Goal: Task Accomplishment & Management: Manage account settings

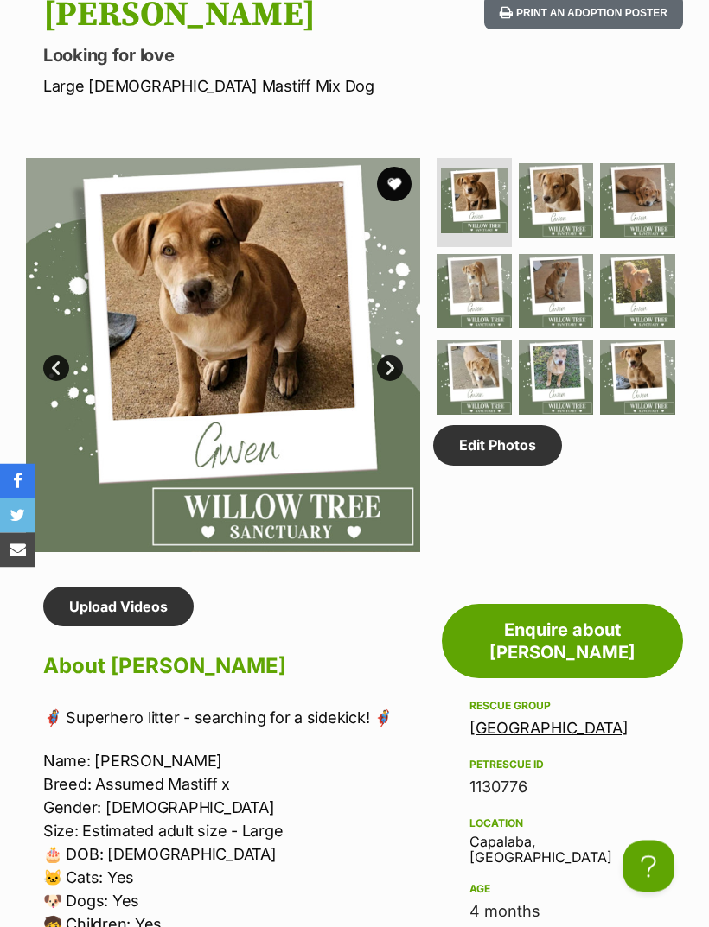
scroll to position [889, 0]
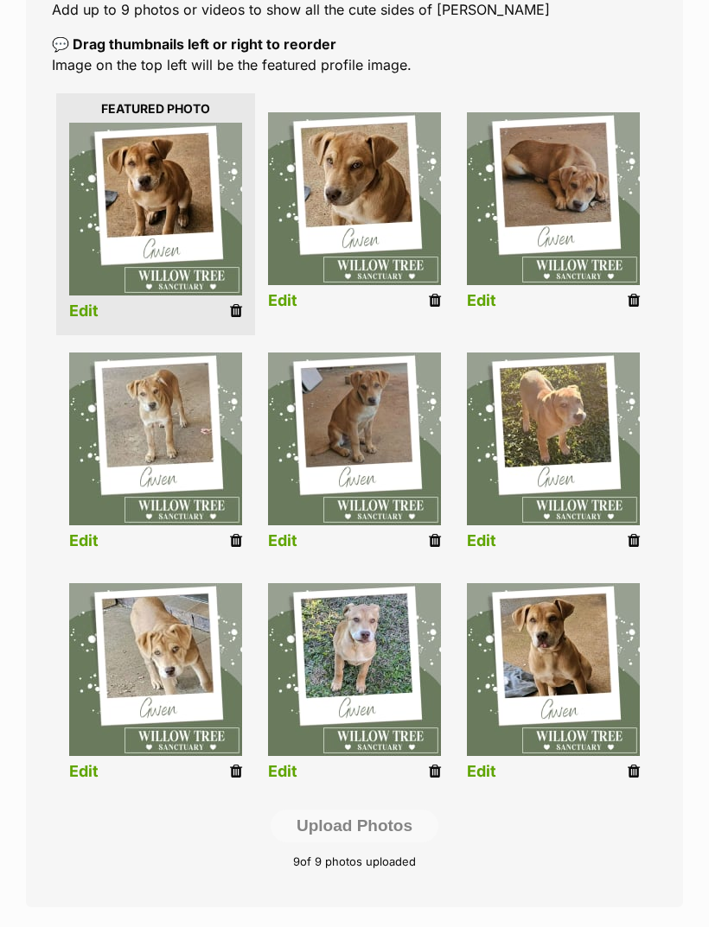
scroll to position [357, 0]
click at [433, 769] on icon at bounding box center [435, 772] width 12 height 16
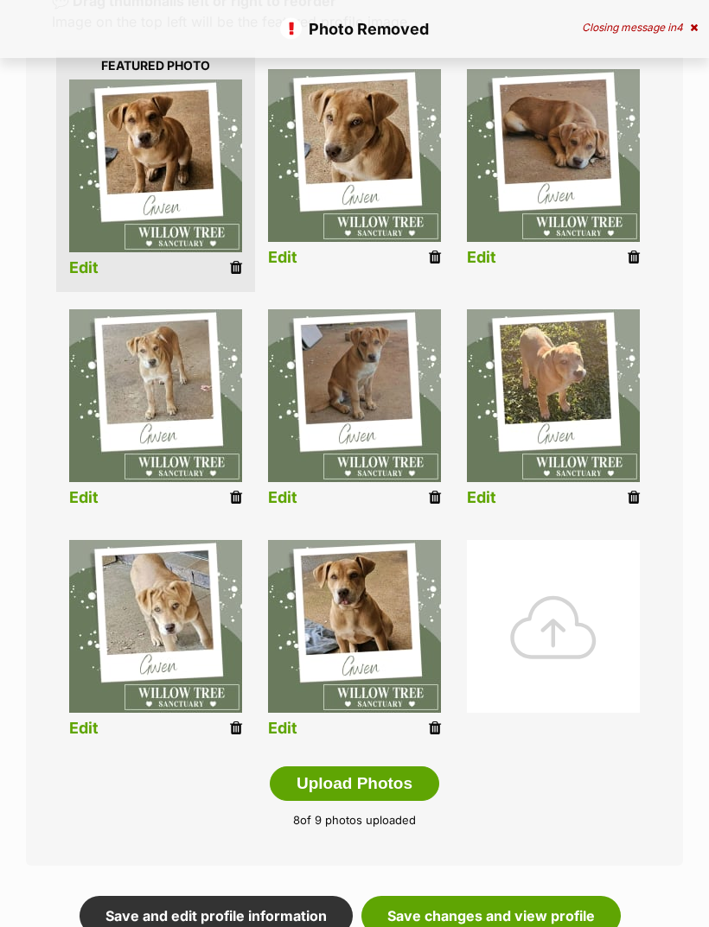
scroll to position [402, 0]
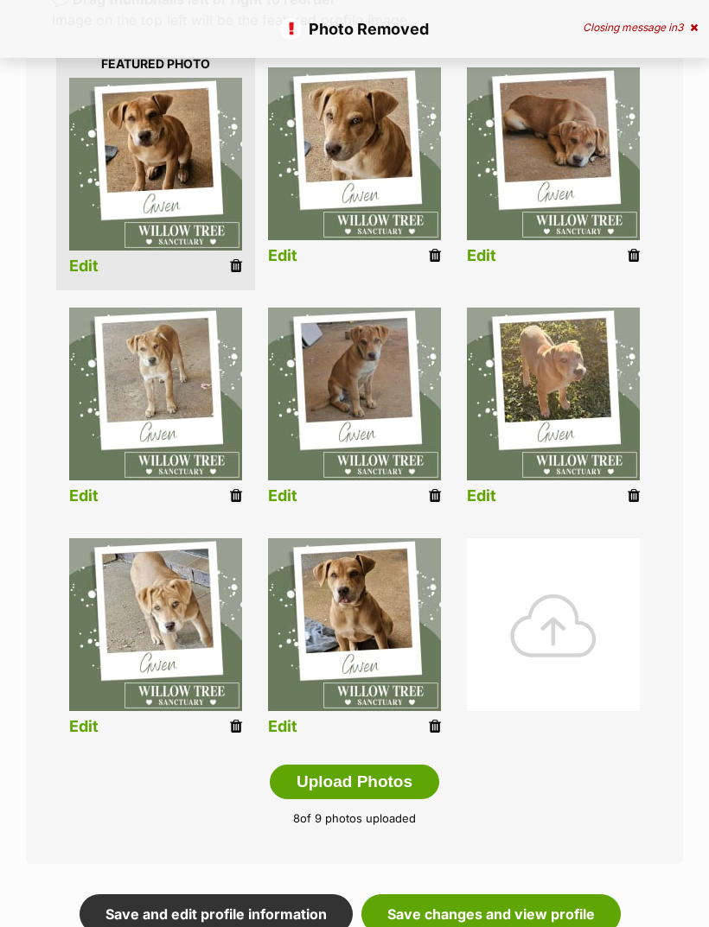
click at [638, 499] on icon at bounding box center [633, 496] width 12 height 16
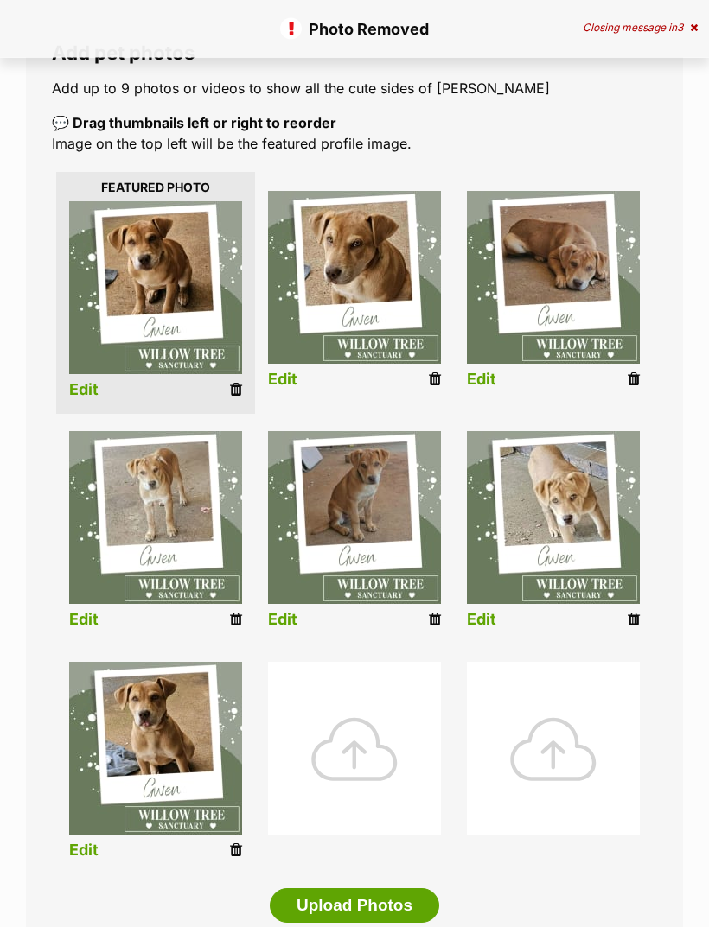
scroll to position [278, 0]
click at [240, 844] on icon at bounding box center [236, 850] width 12 height 16
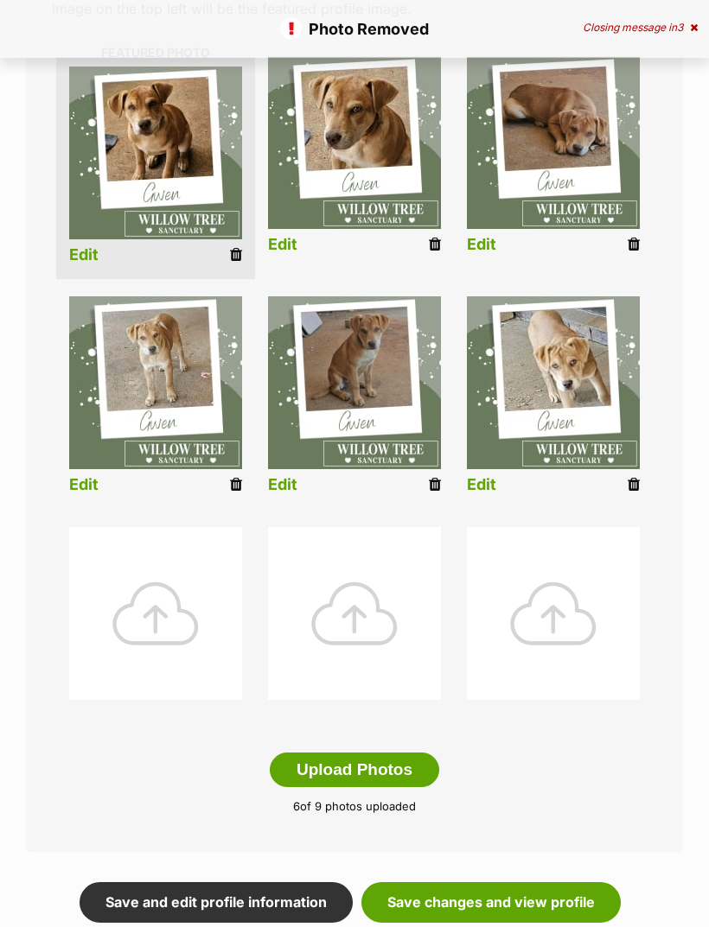
scroll to position [413, 0]
click at [169, 598] on div at bounding box center [155, 613] width 173 height 173
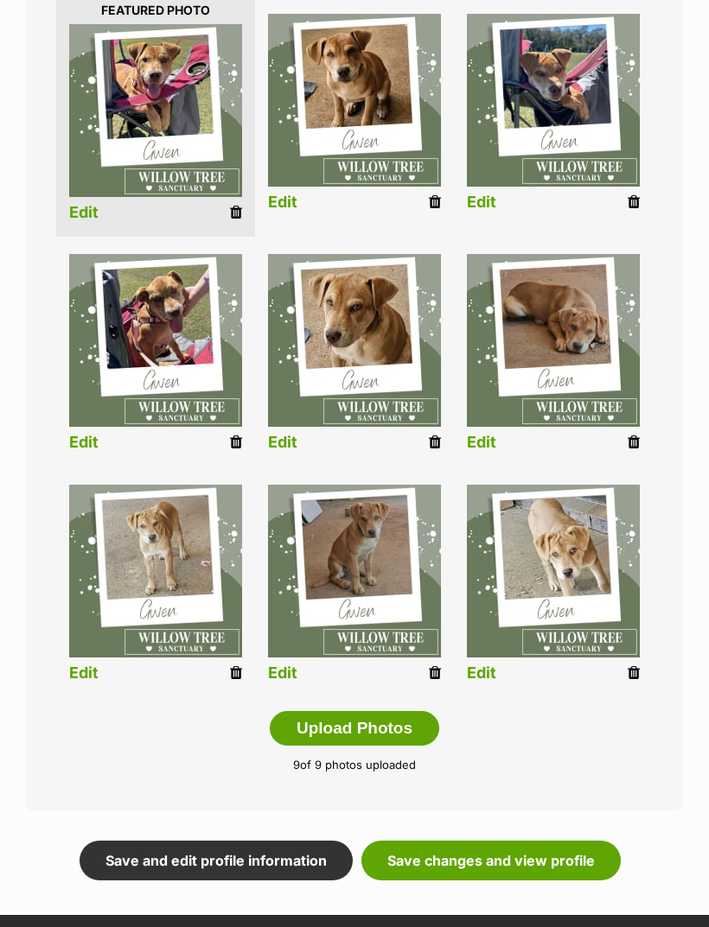
scroll to position [455, 0]
click at [518, 855] on link "Save changes and view profile" at bounding box center [490, 862] width 259 height 40
